Goal: Browse casually: Explore the website without a specific task or goal

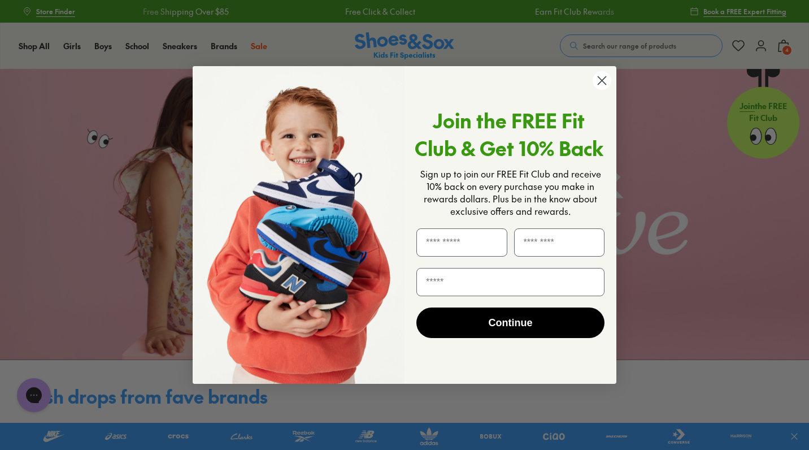
click at [599, 81] on circle "Close dialog" at bounding box center [602, 80] width 19 height 19
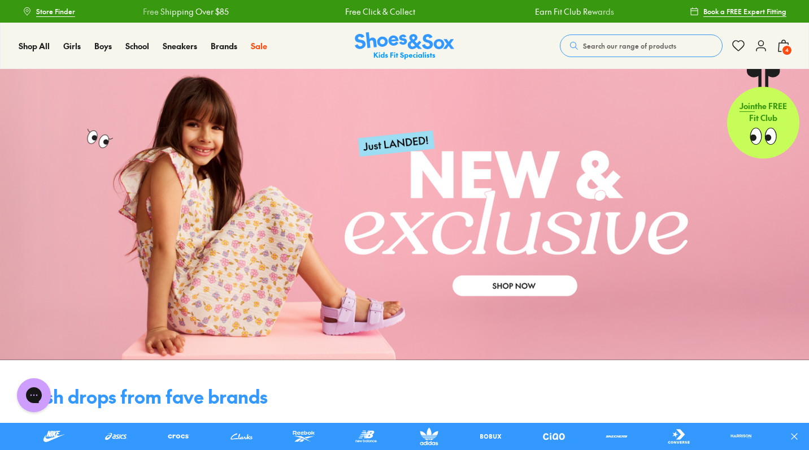
click at [531, 284] on link at bounding box center [404, 214] width 809 height 291
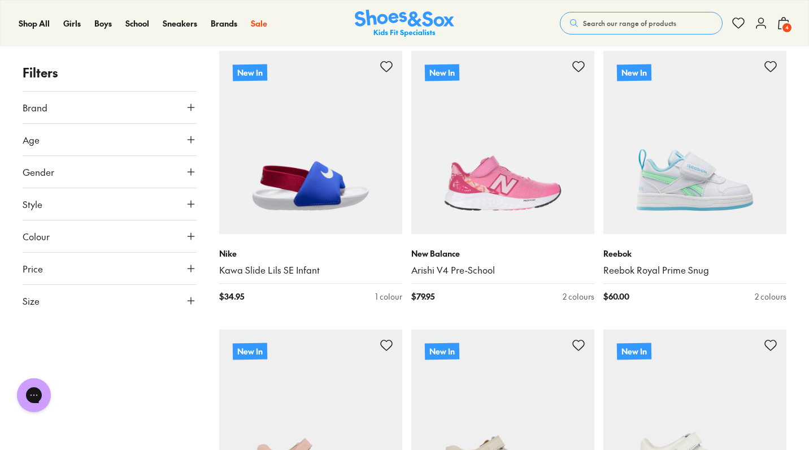
scroll to position [1056, 0]
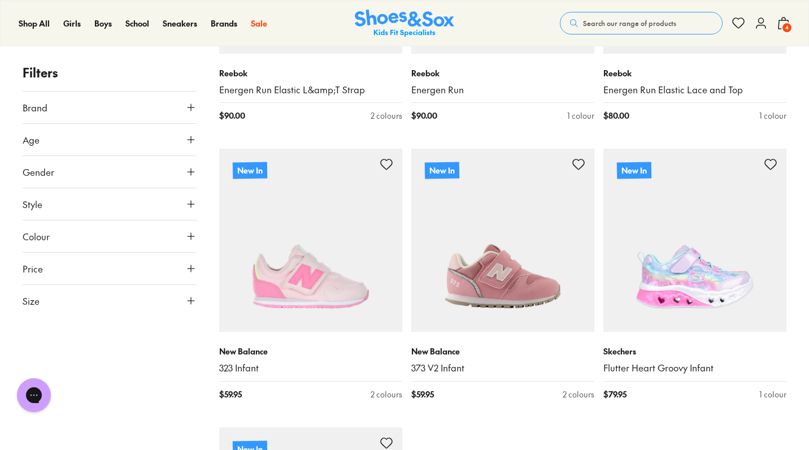
scroll to position [5740, 0]
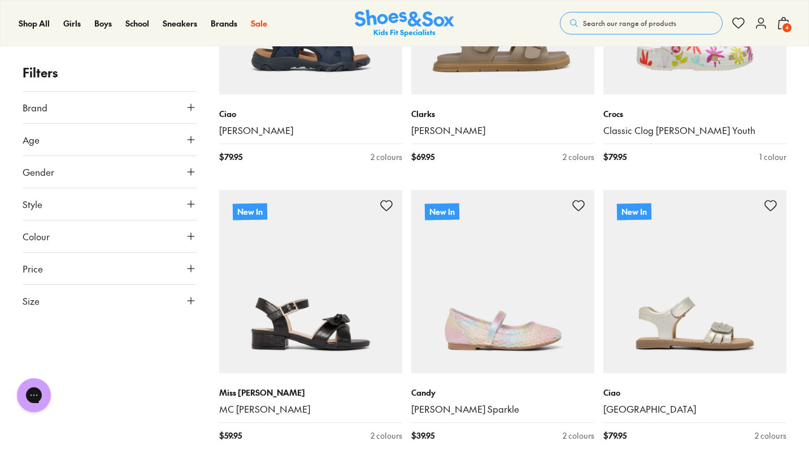
scroll to position [8055, 0]
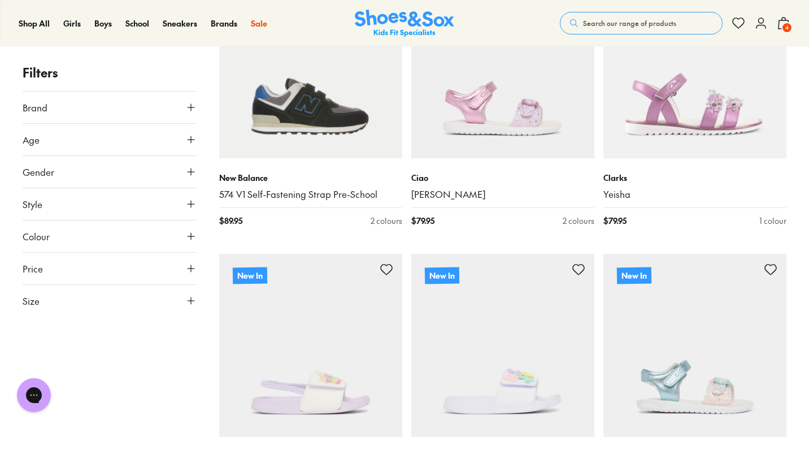
scroll to position [10410, 0]
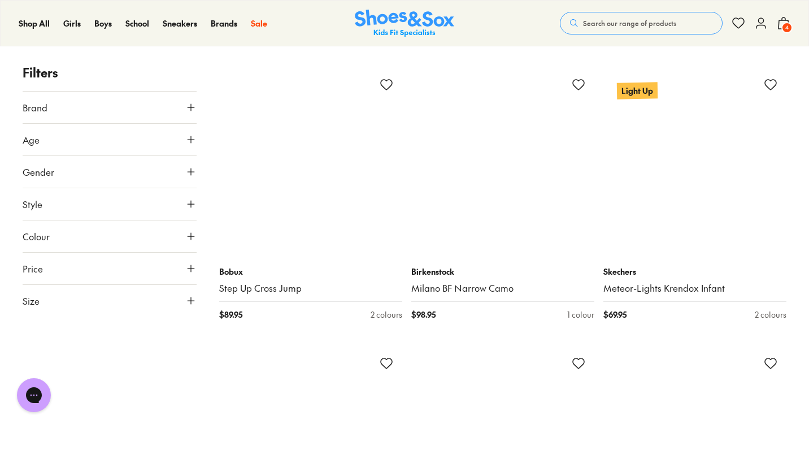
scroll to position [13923, 0]
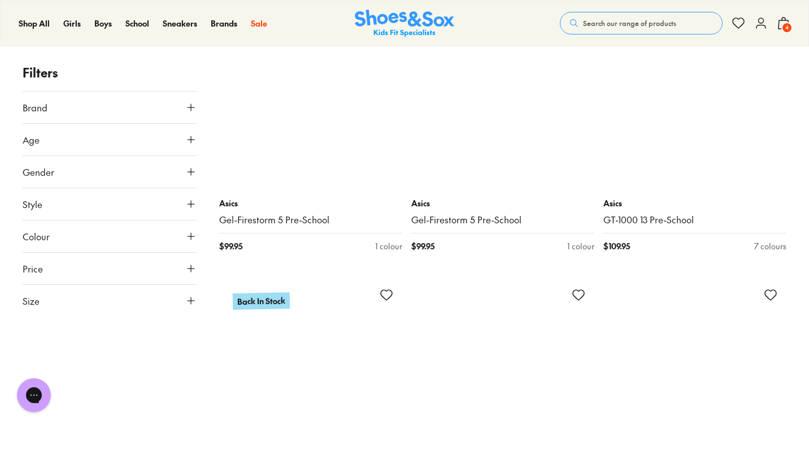
scroll to position [15768, 0]
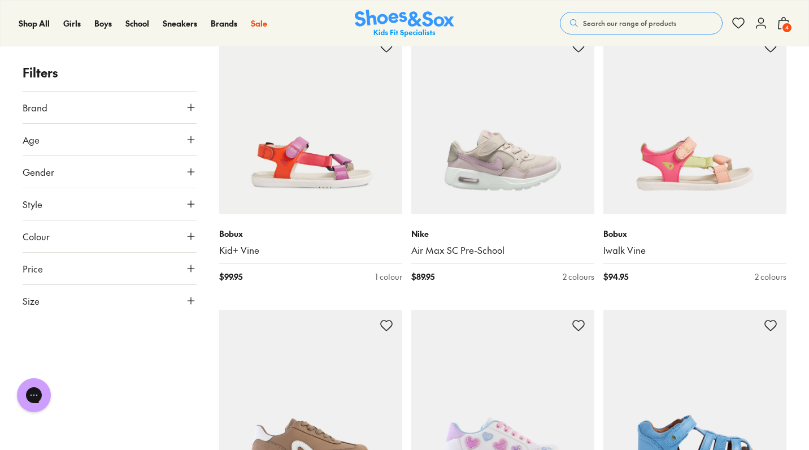
scroll to position [20313, 0]
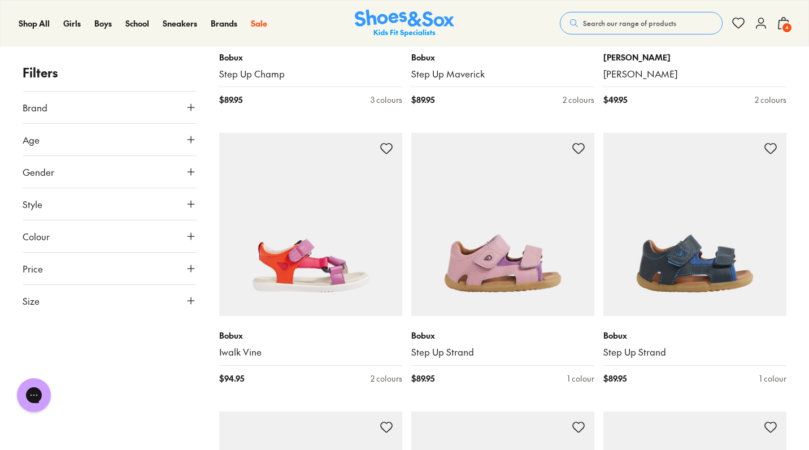
scroll to position [23755, 0]
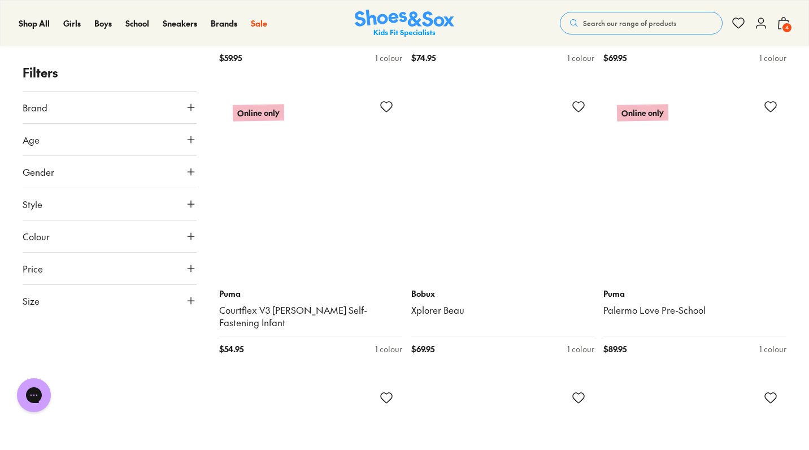
scroll to position [24292, 0]
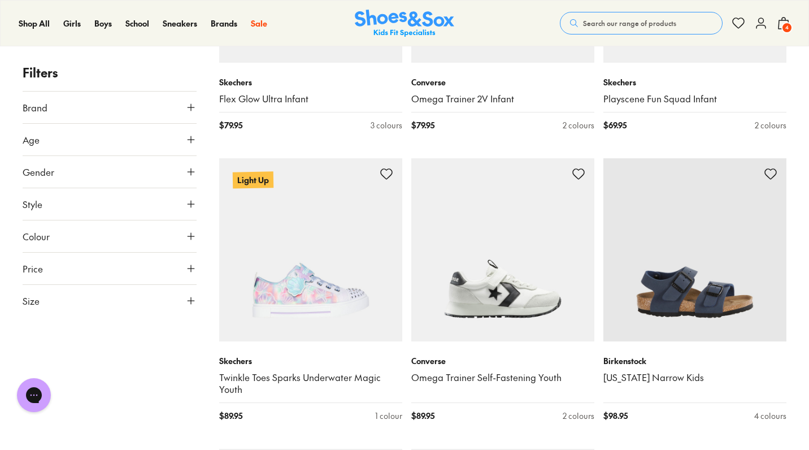
scroll to position [29860, 0]
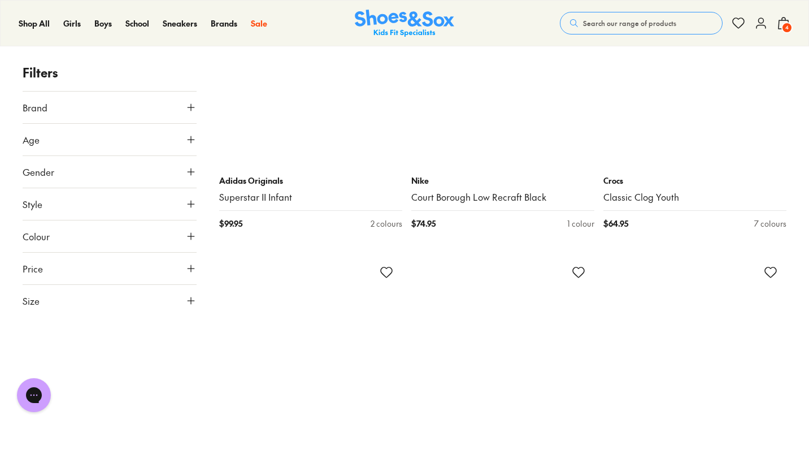
scroll to position [35236, 0]
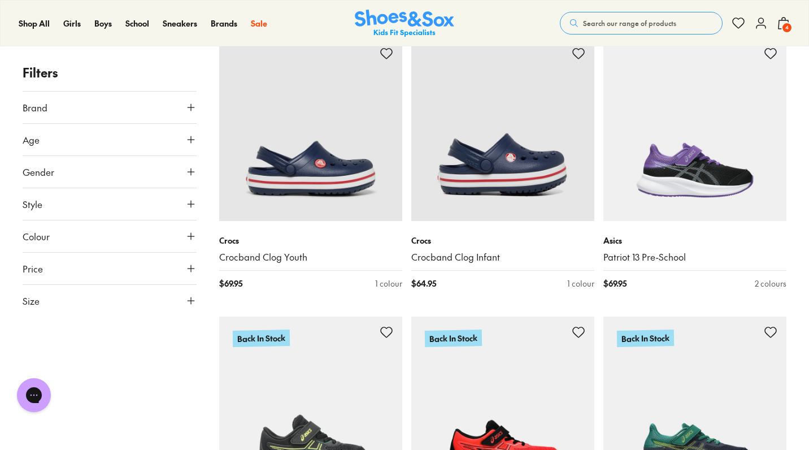
scroll to position [35348, 0]
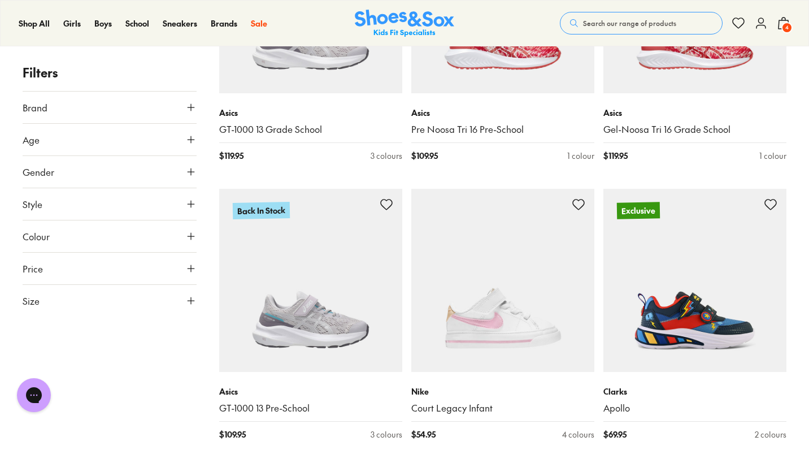
scroll to position [38684, 0]
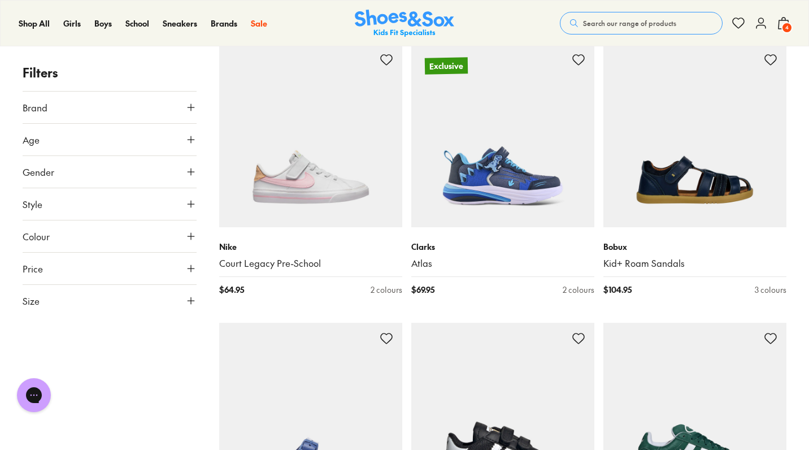
click at [782, 23] on icon at bounding box center [784, 23] width 14 height 14
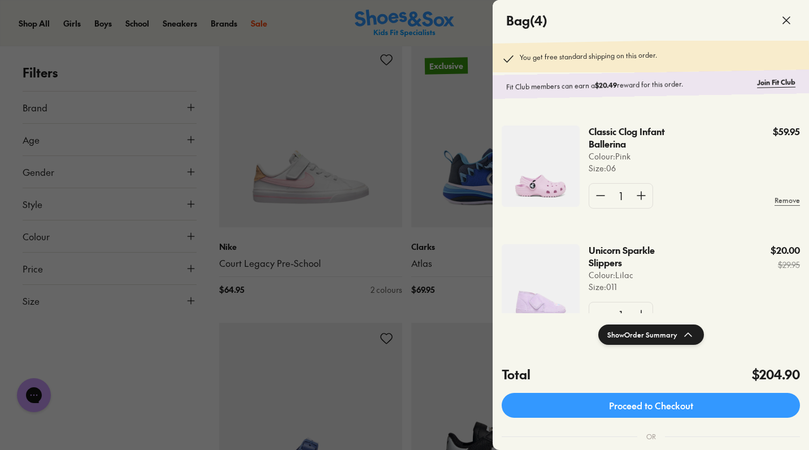
scroll to position [75, 0]
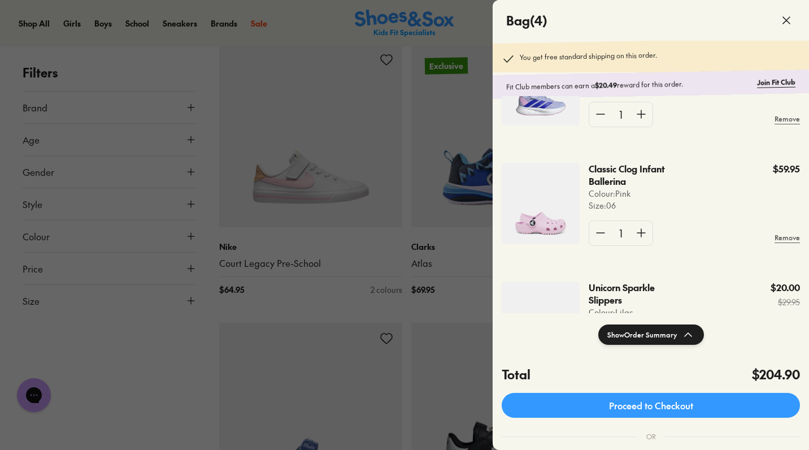
click at [626, 287] on p "Unicorn Sparkle Slippers" at bounding box center [629, 293] width 81 height 25
